Goal: Navigation & Orientation: Find specific page/section

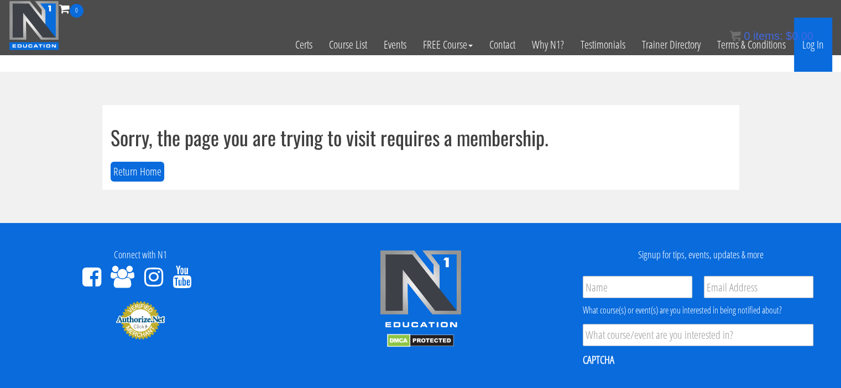
click at [811, 46] on link "Log In" at bounding box center [813, 45] width 38 height 54
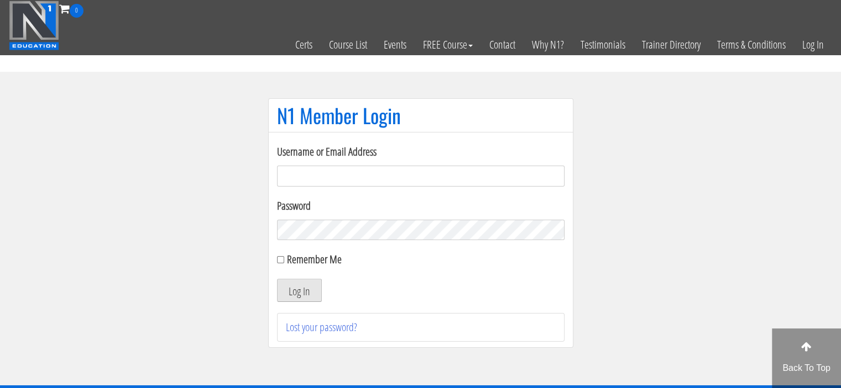
type input "[EMAIL_ADDRESS][DOMAIN_NAME]"
click at [295, 290] on button "Log In" at bounding box center [299, 290] width 45 height 23
